Goal: Task Accomplishment & Management: Manage account settings

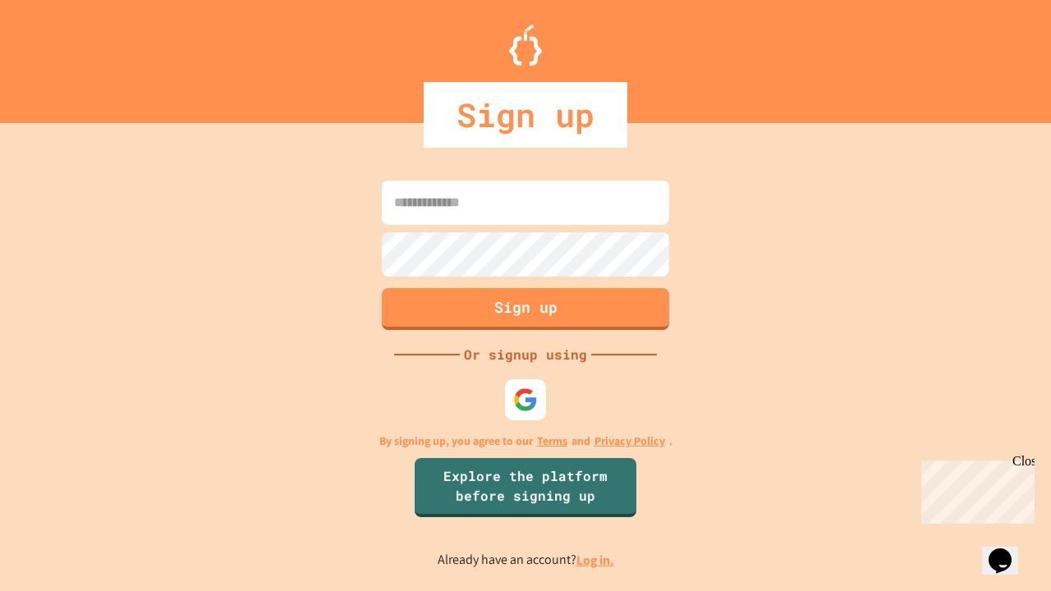
click at [596, 560] on link "Log in." at bounding box center [595, 560] width 38 height 17
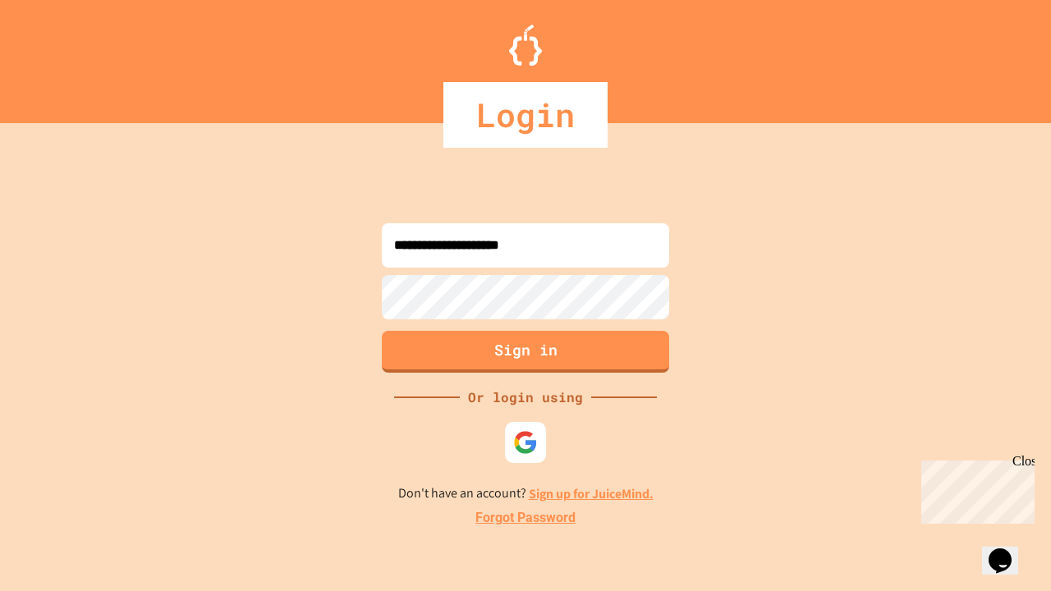
type input "**********"
